Goal: Task Accomplishment & Management: Complete application form

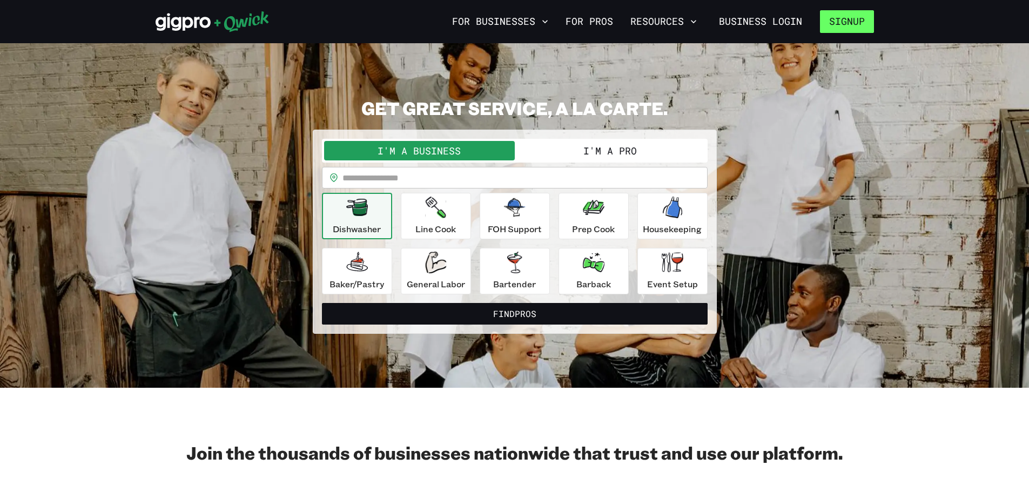
click at [850, 19] on button "Signup" at bounding box center [847, 21] width 54 height 23
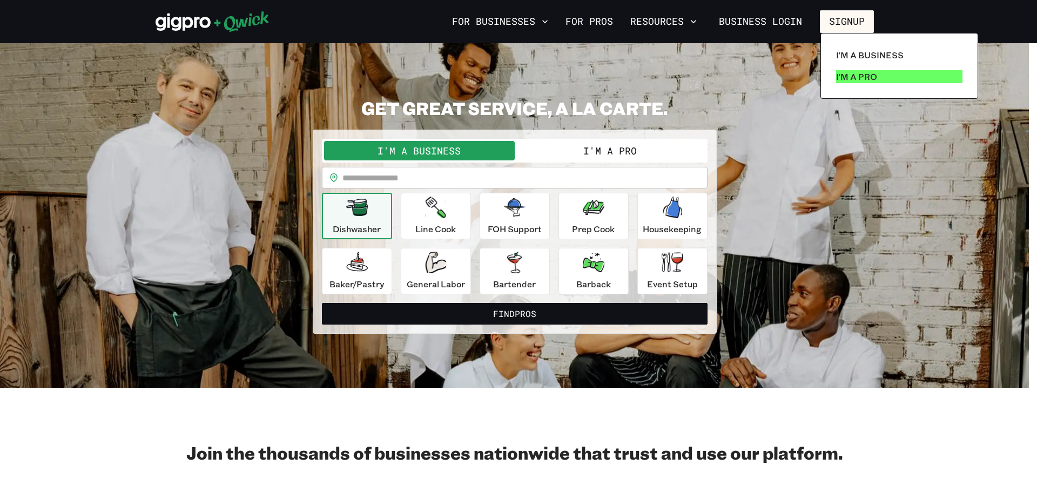
click at [860, 73] on p "I'm a Pro" at bounding box center [856, 76] width 41 height 13
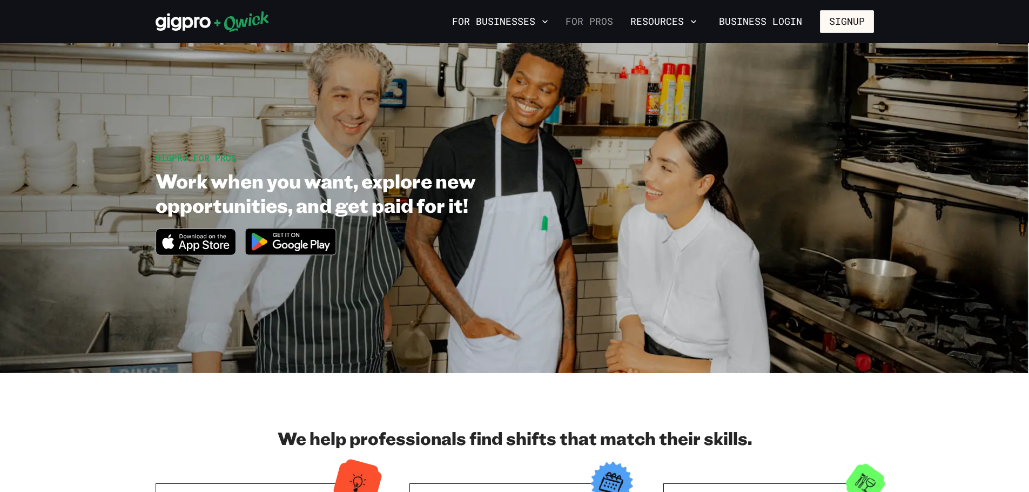
click at [607, 19] on link "For Pros" at bounding box center [589, 21] width 56 height 18
click at [596, 23] on link "For Pros" at bounding box center [589, 21] width 56 height 18
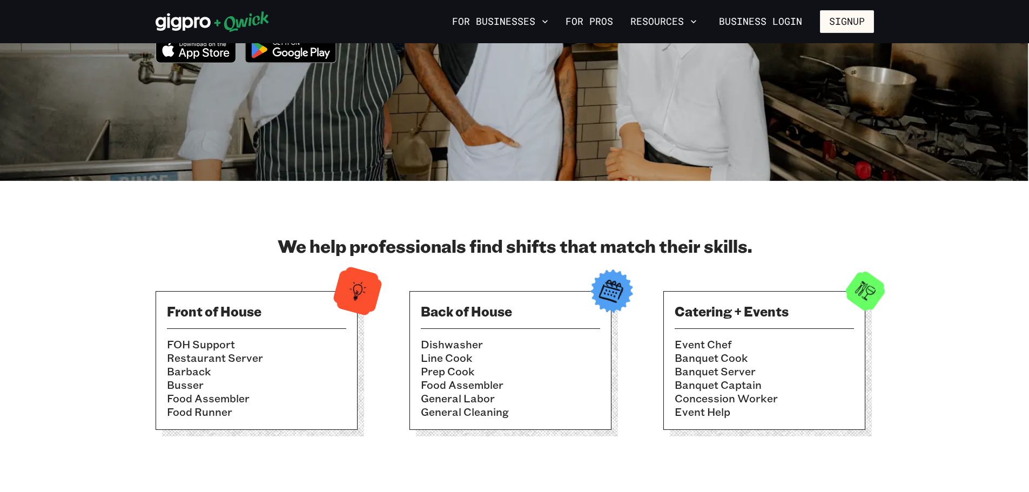
scroll to position [216, 0]
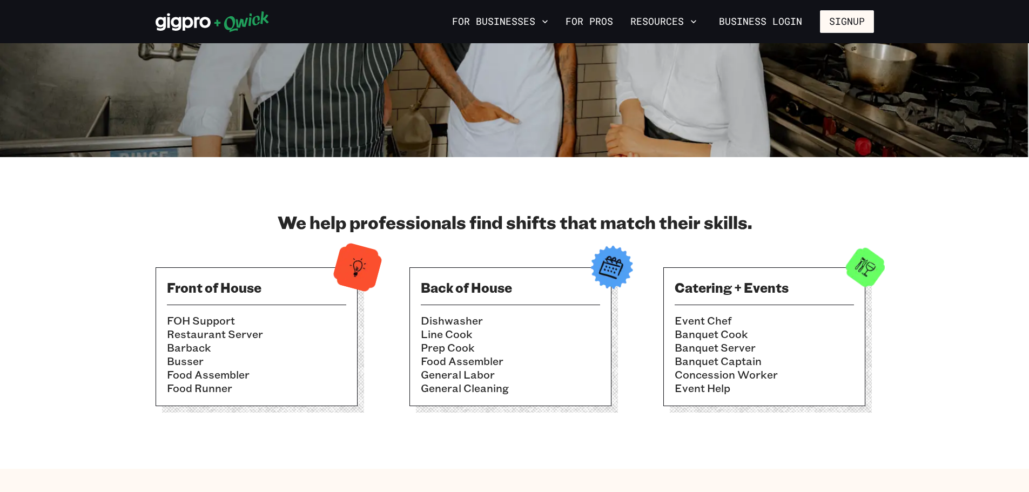
click at [301, 309] on div "Front of House FOH Support Restaurant Server Barback Busser Food Assembler Food…" at bounding box center [257, 336] width 202 height 139
click at [334, 270] on img at bounding box center [357, 267] width 53 height 53
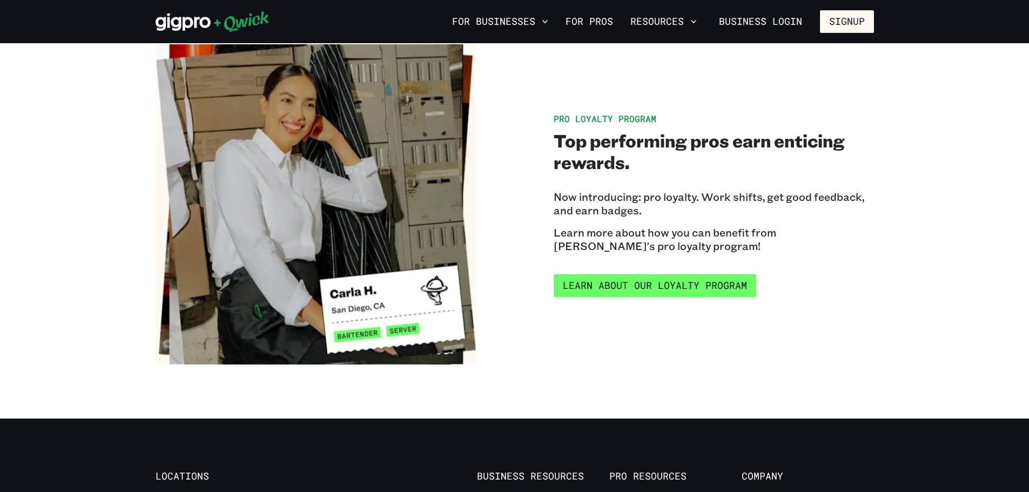
scroll to position [1836, 0]
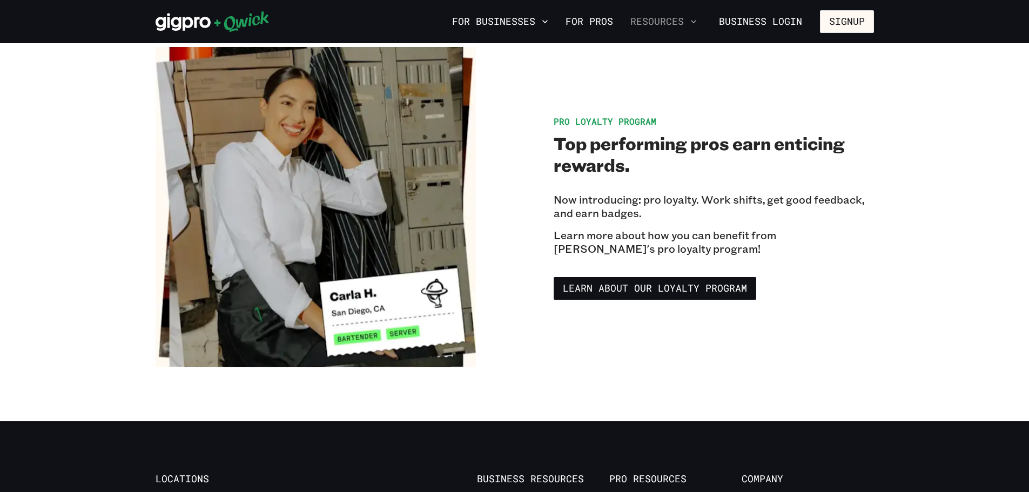
click at [688, 21] on button "Resources" at bounding box center [663, 21] width 75 height 18
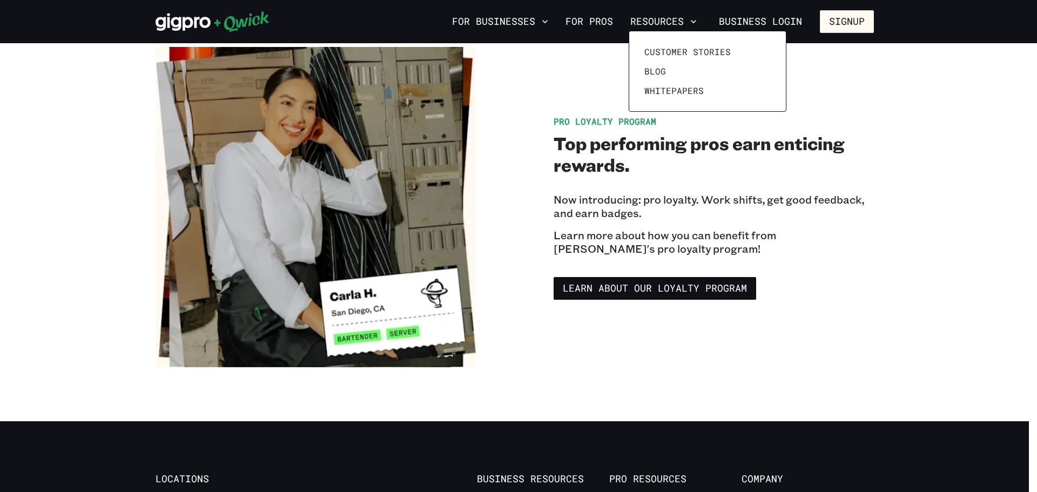
drag, startPoint x: 945, startPoint y: 251, endPoint x: 920, endPoint y: 241, distance: 26.7
click at [946, 251] on div at bounding box center [518, 246] width 1037 height 492
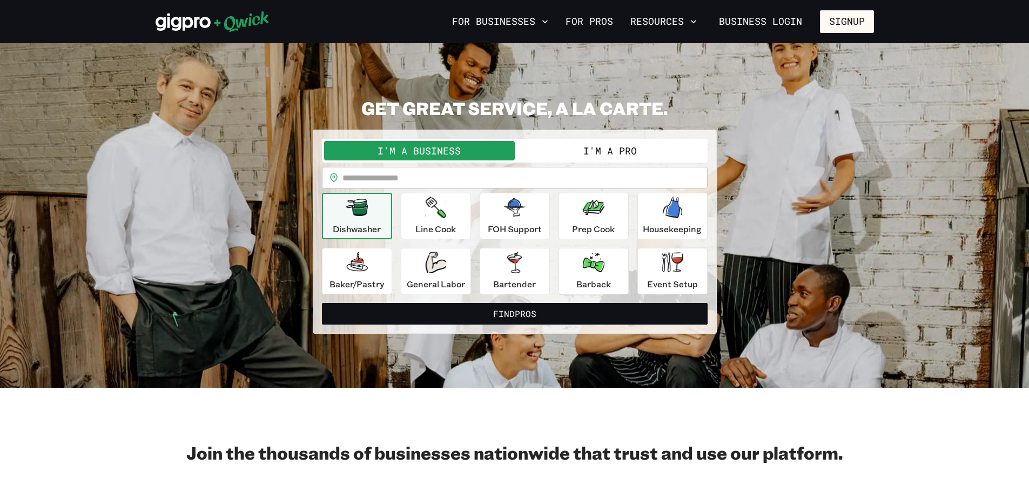
click at [639, 150] on button "I'm a Pro" at bounding box center [610, 150] width 191 height 19
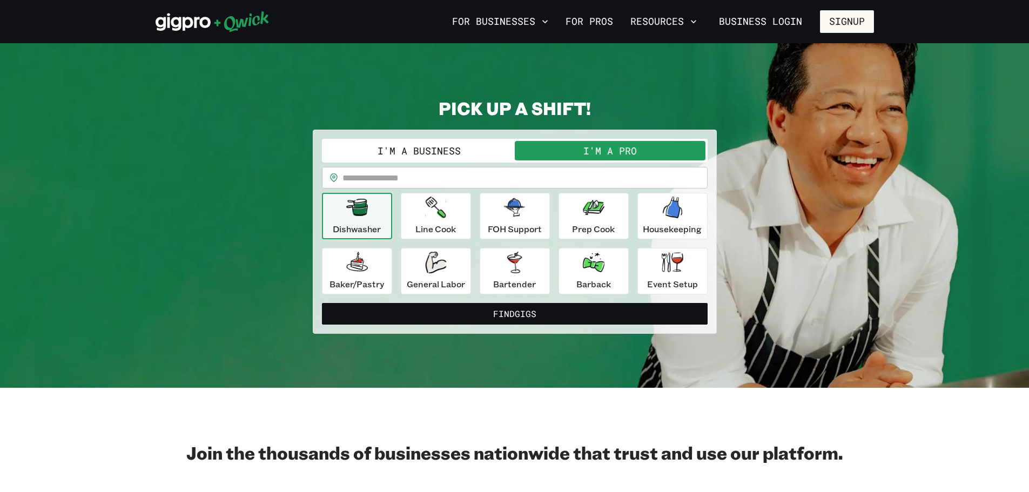
click at [424, 181] on input "text" at bounding box center [524, 178] width 365 height 22
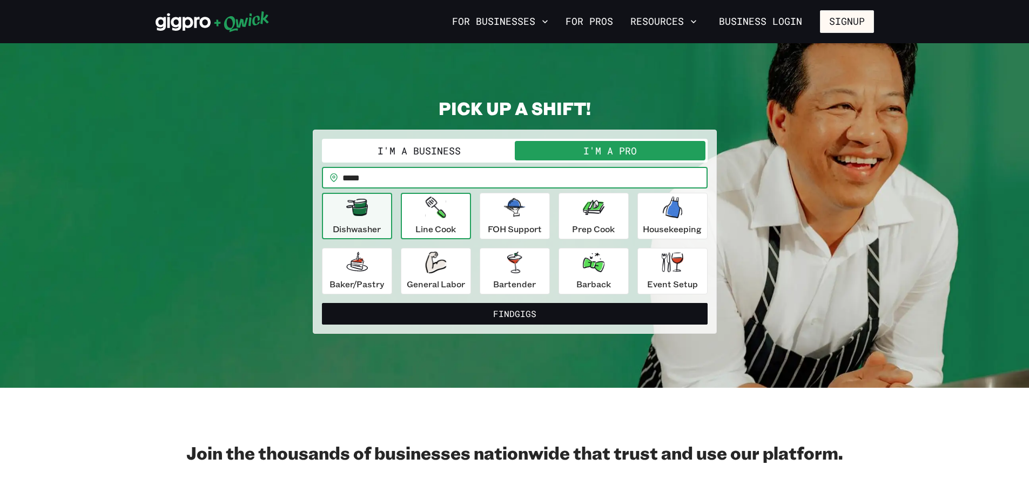
type input "*****"
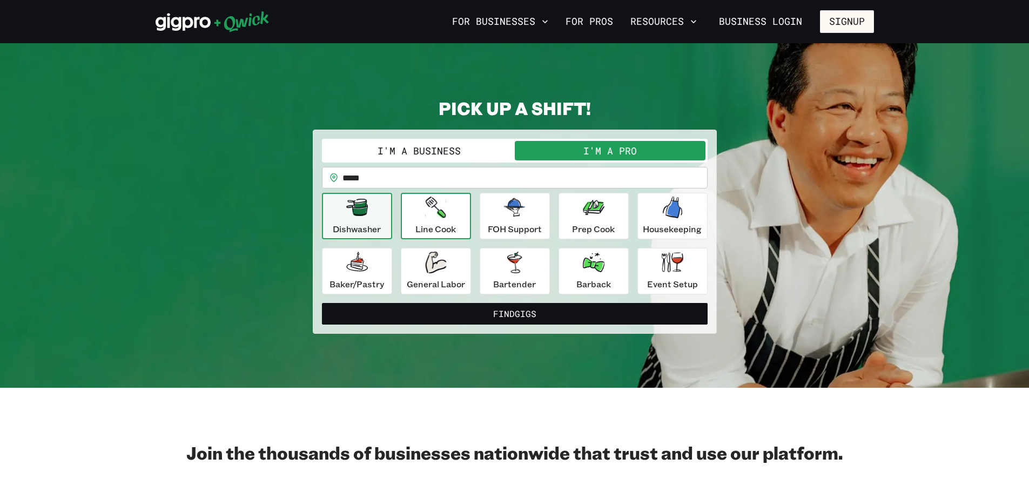
click at [416, 208] on div "Line Cook" at bounding box center [435, 216] width 41 height 39
drag, startPoint x: 362, startPoint y: 217, endPoint x: 365, endPoint y: 224, distance: 8.2
click at [363, 216] on icon "button" at bounding box center [357, 208] width 22 height 22
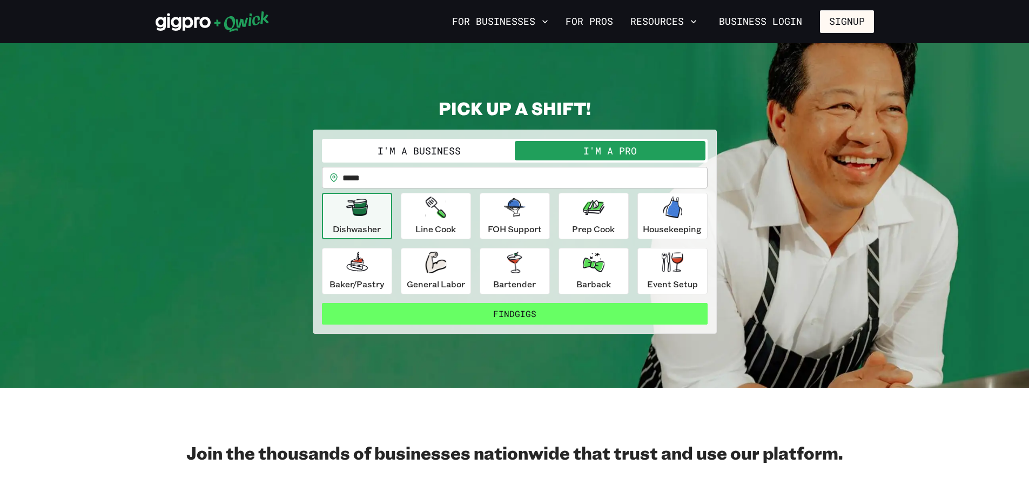
click at [544, 316] on button "Find Gigs" at bounding box center [515, 314] width 386 height 22
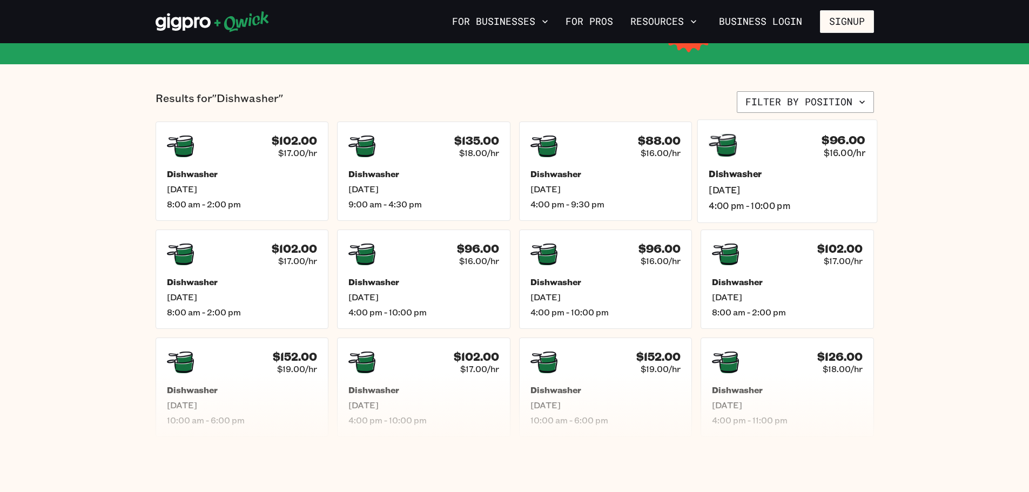
scroll to position [162, 0]
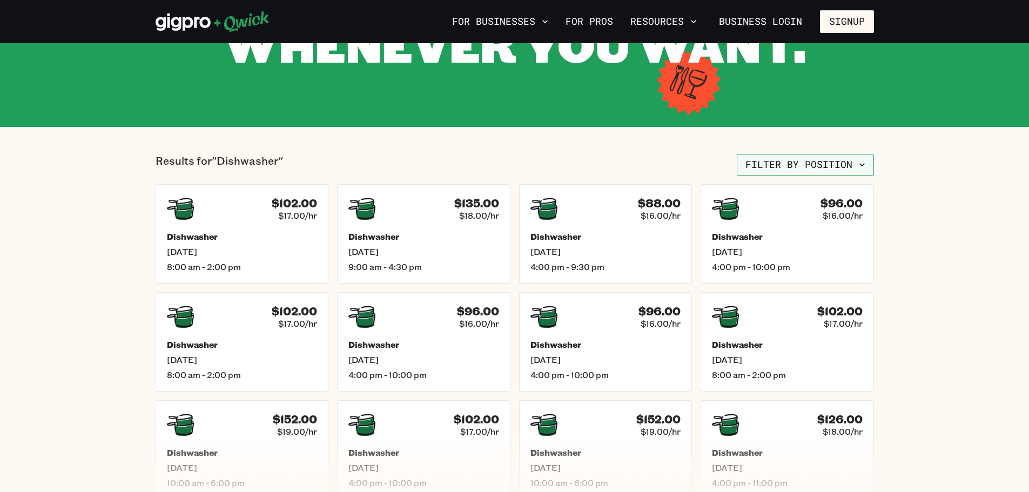
click at [805, 161] on button "Filter by position" at bounding box center [805, 165] width 137 height 22
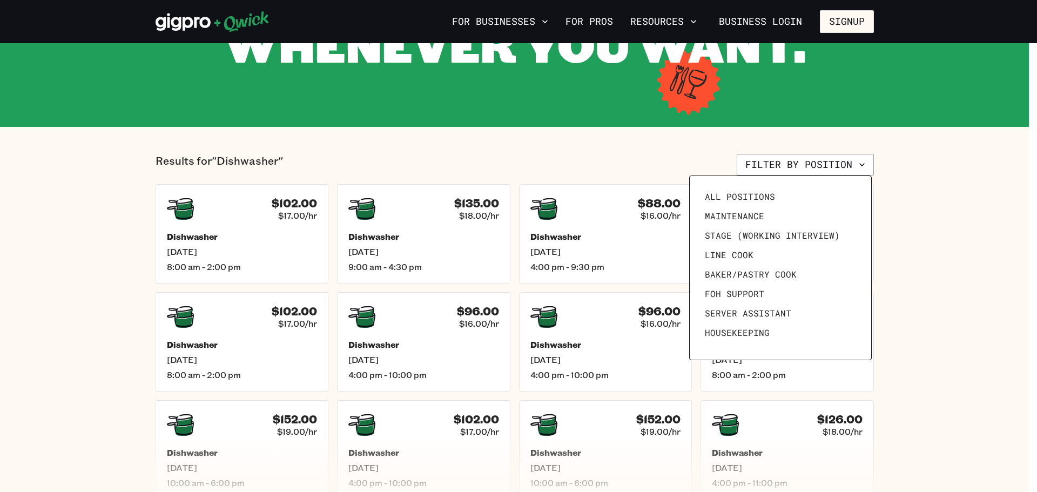
click at [960, 167] on div at bounding box center [518, 246] width 1037 height 492
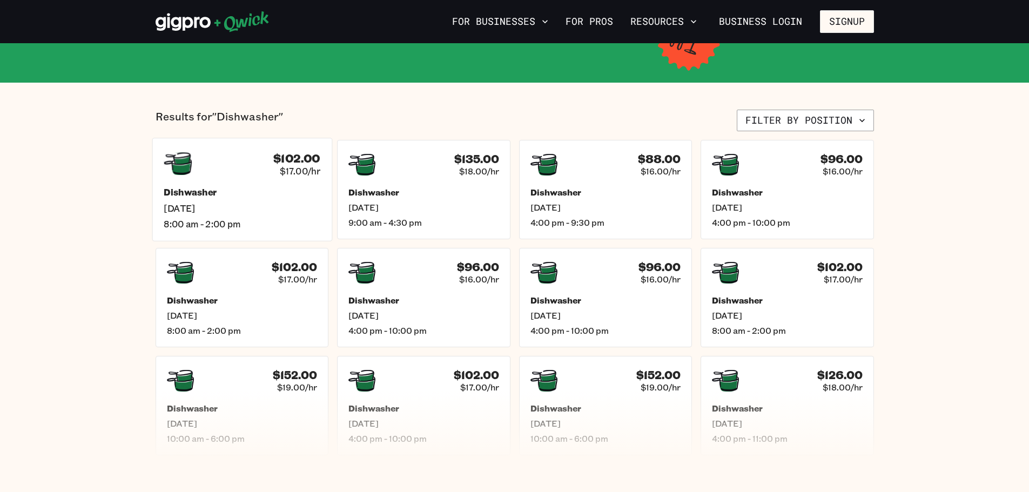
scroll to position [270, 0]
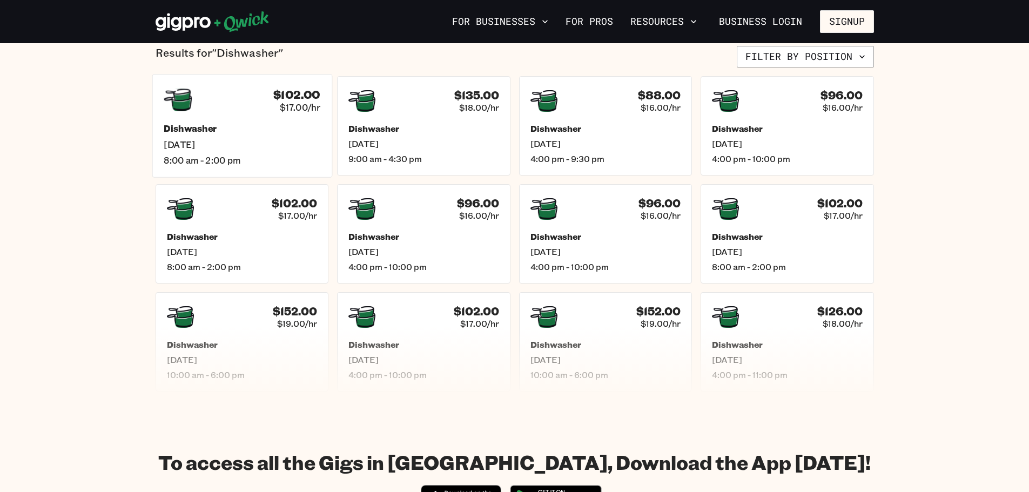
click at [228, 114] on div "$102.00 $17.00/hr Dishwasher Sun, Sep 7 8:00 am - 2:00 pm" at bounding box center [242, 125] width 180 height 103
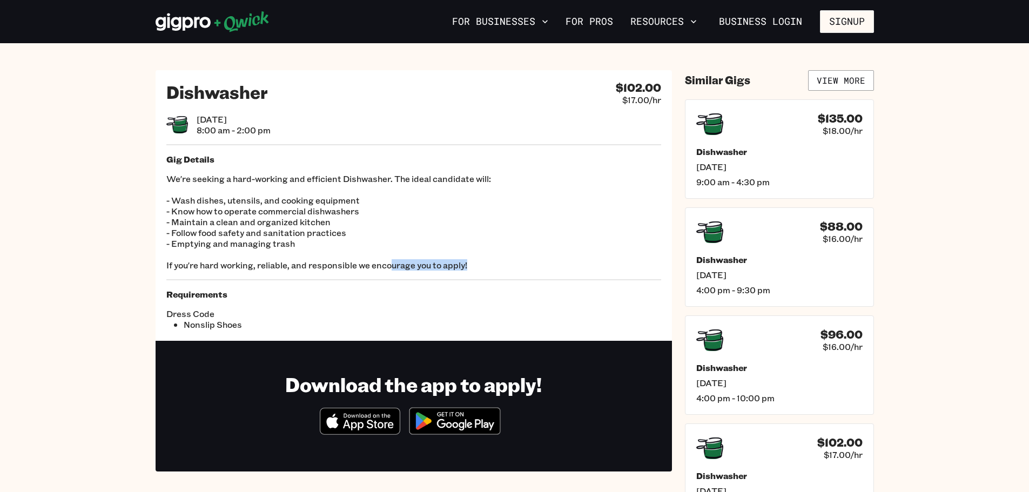
drag, startPoint x: 420, startPoint y: 256, endPoint x: 390, endPoint y: 268, distance: 32.5
click at [390, 268] on p "We're seeking a hard-working and efficient Dishwasher. The ideal candidate will…" at bounding box center [413, 221] width 495 height 97
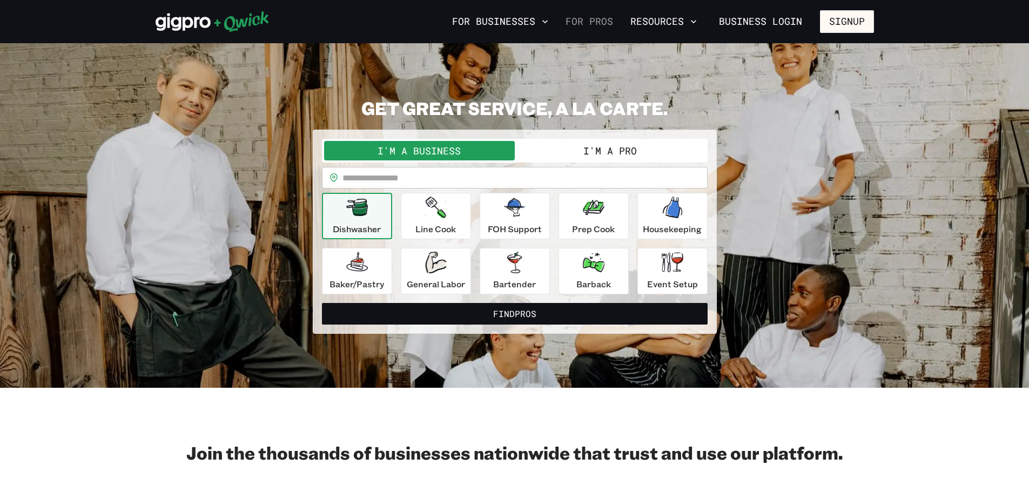
click at [588, 16] on link "For Pros" at bounding box center [589, 21] width 56 height 18
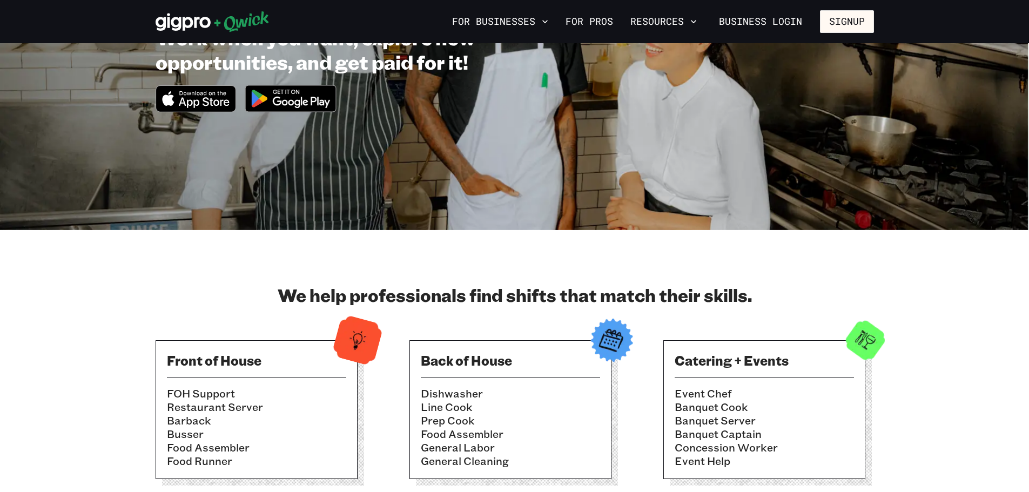
scroll to position [54, 0]
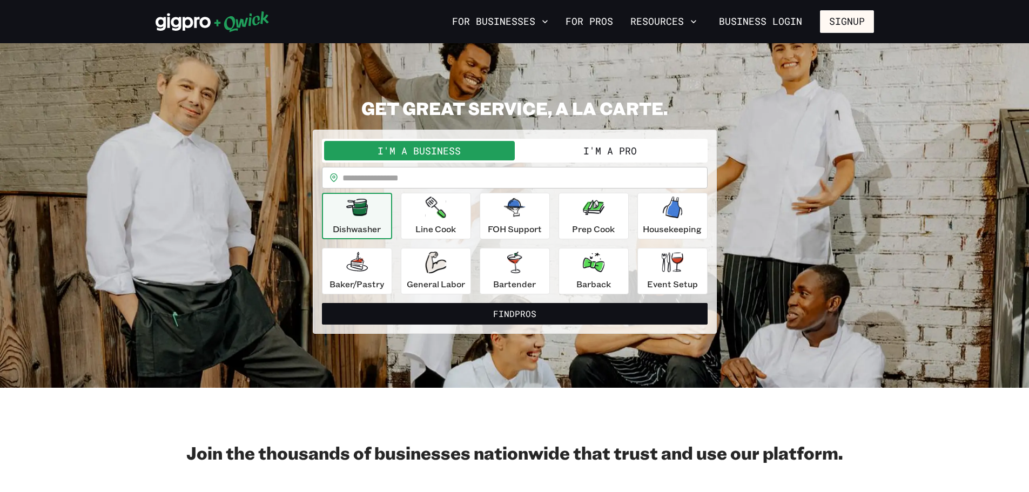
click at [635, 150] on button "I'm a Pro" at bounding box center [610, 150] width 191 height 19
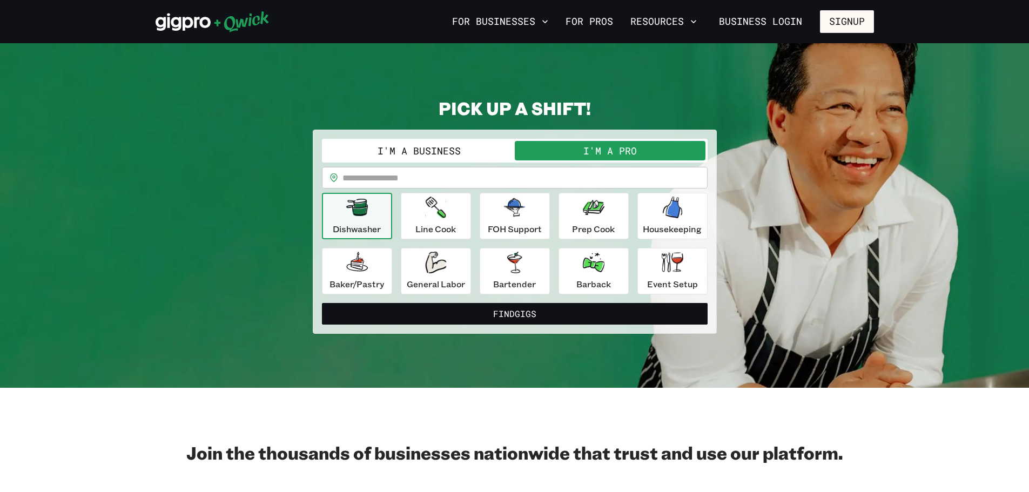
click at [389, 181] on input "text" at bounding box center [524, 178] width 365 height 22
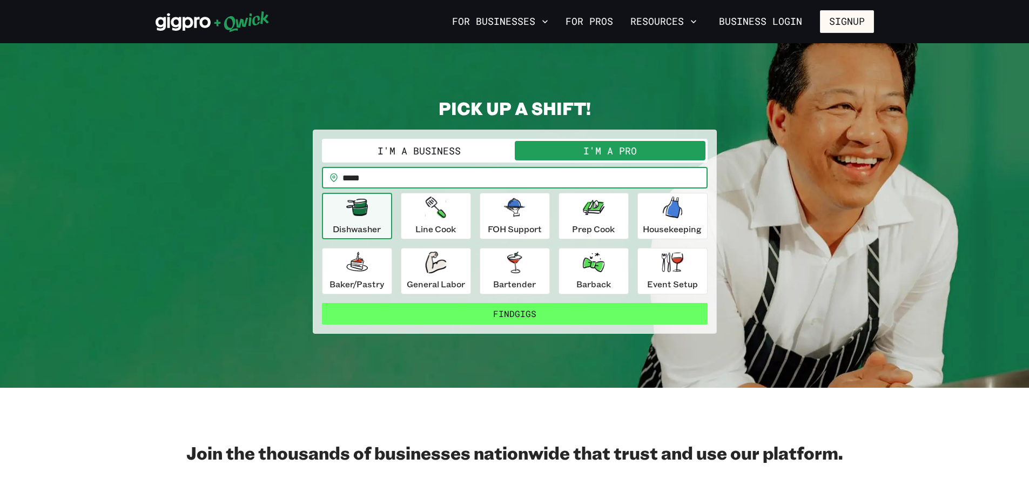
type input "*****"
click at [480, 312] on button "Find Gigs" at bounding box center [515, 314] width 386 height 22
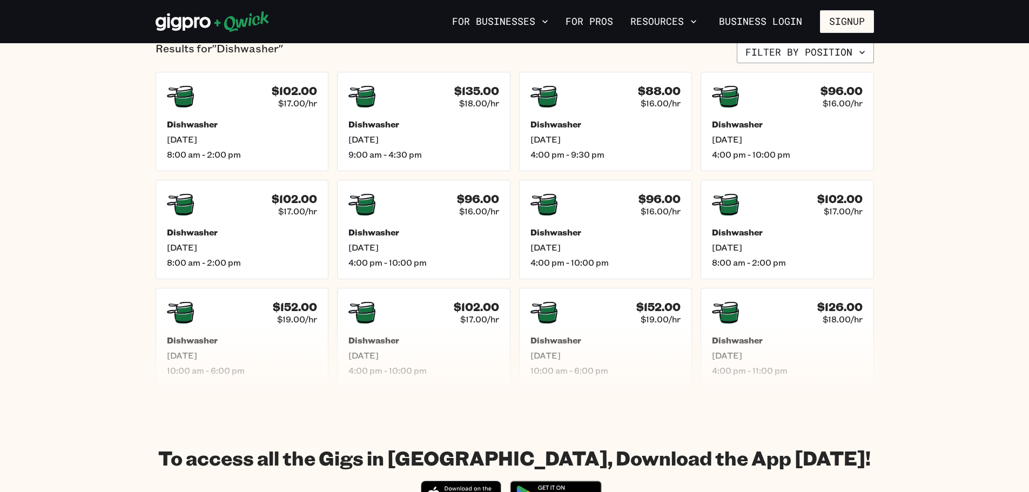
scroll to position [324, 0]
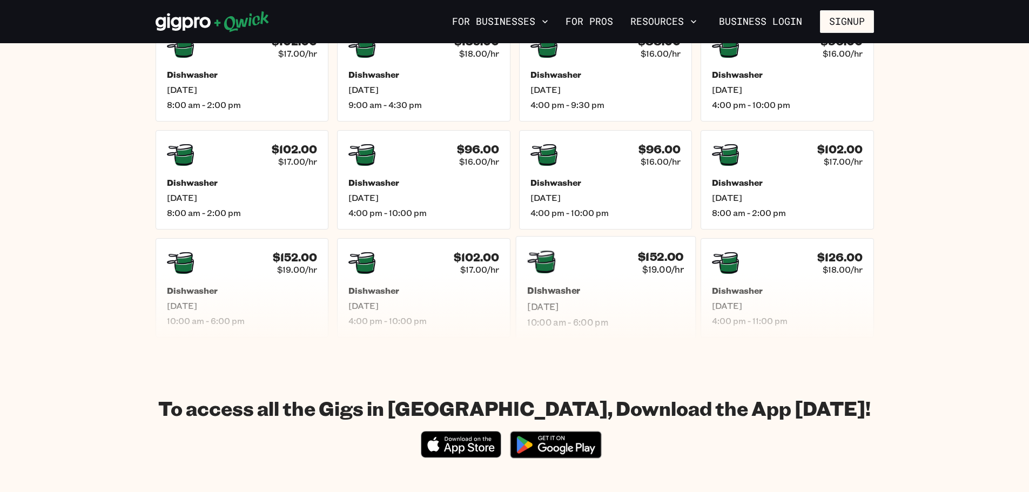
click at [625, 271] on div "$152.00 $19.00/hr" at bounding box center [605, 262] width 157 height 28
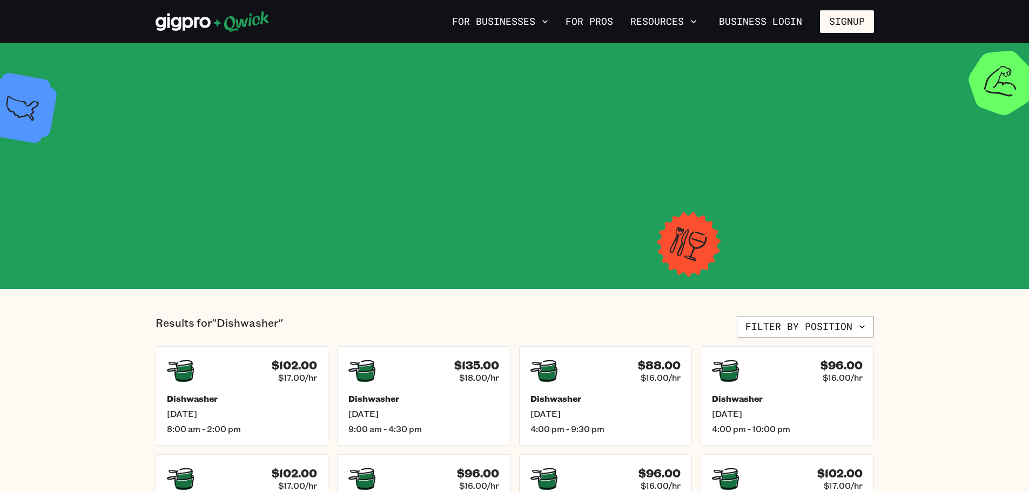
scroll to position [324, 0]
